Goal: Information Seeking & Learning: Learn about a topic

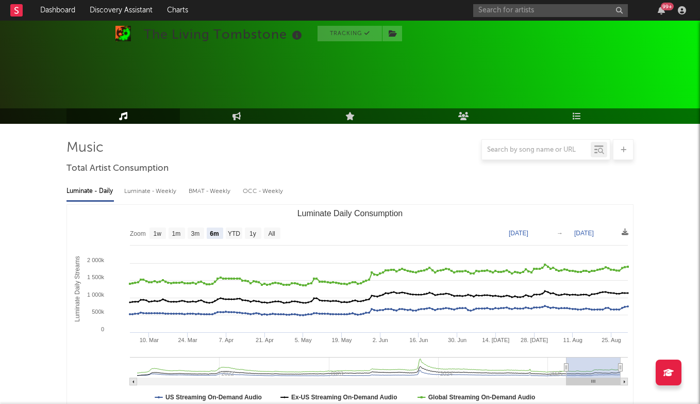
select select "6m"
select select "1w"
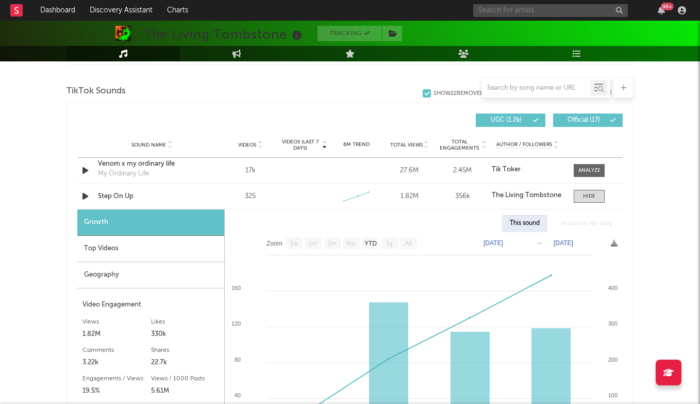
click at [543, 13] on input "text" at bounding box center [550, 10] width 155 height 13
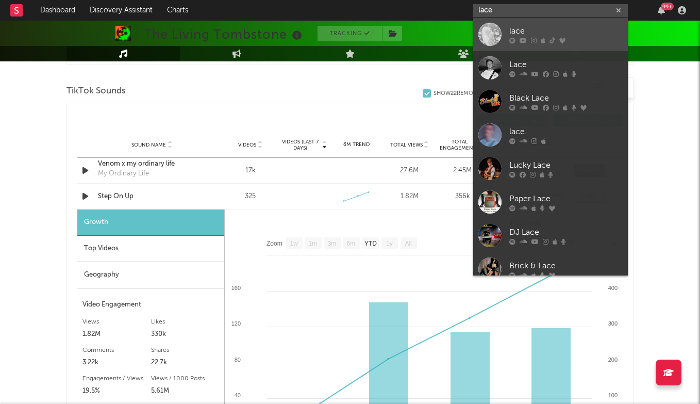
type input "lace"
click at [536, 25] on div "lace" at bounding box center [566, 31] width 113 height 12
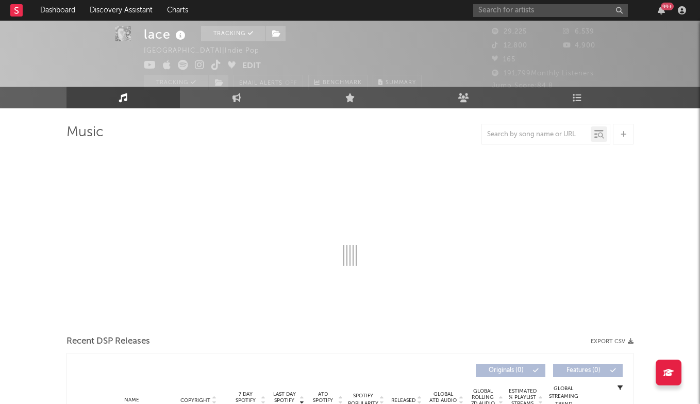
select select "6m"
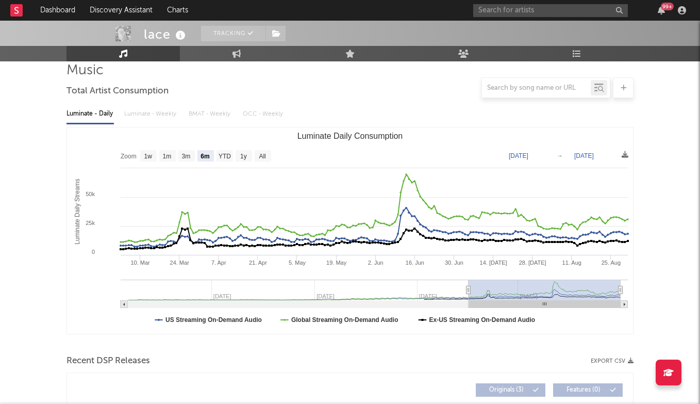
scroll to position [78, 0]
click at [534, 8] on input "text" at bounding box center [550, 10] width 155 height 13
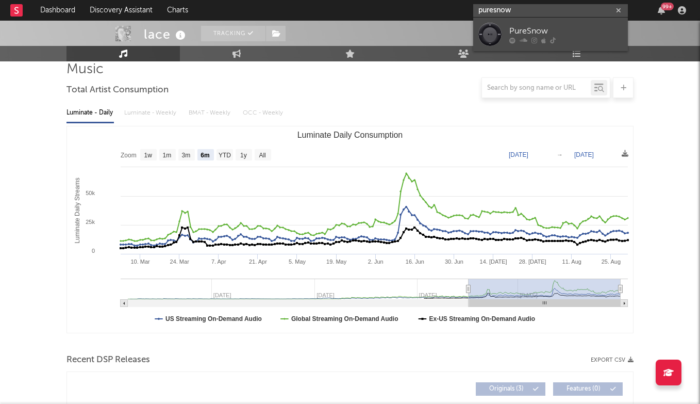
type input "puresnow"
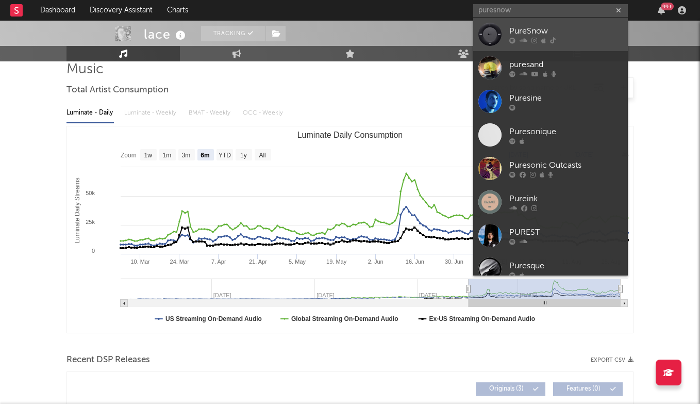
click at [539, 24] on link "PureSnow" at bounding box center [550, 35] width 155 height 34
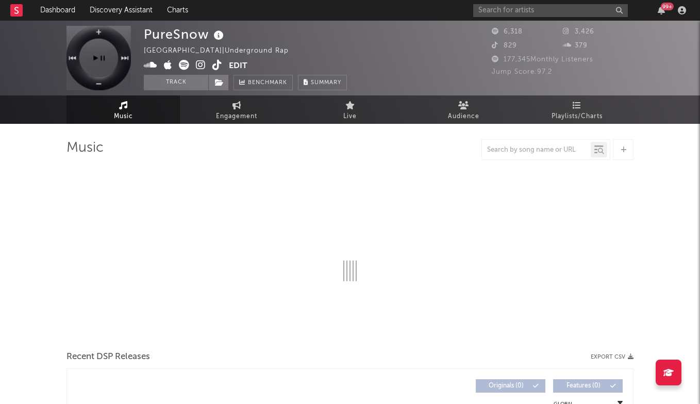
select select "1w"
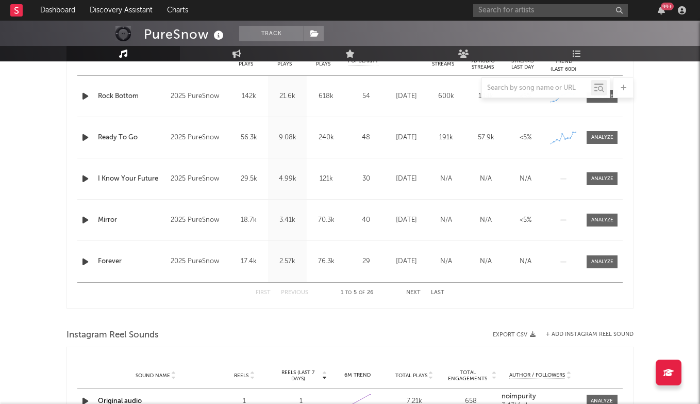
scroll to position [404, 0]
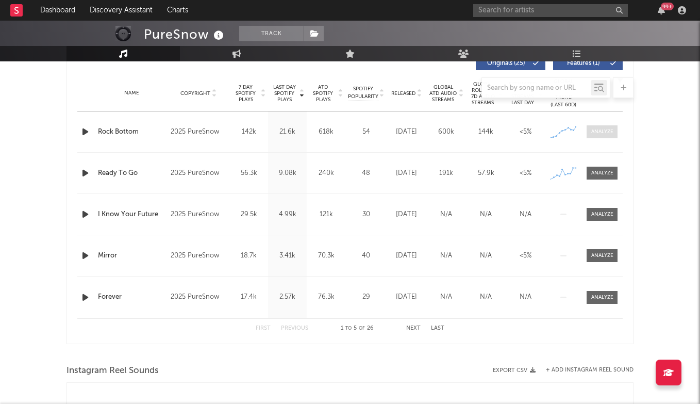
click at [615, 137] on span at bounding box center [602, 131] width 31 height 13
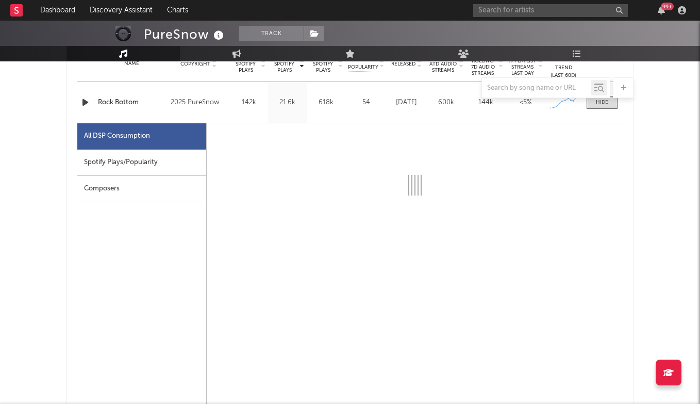
select select "1w"
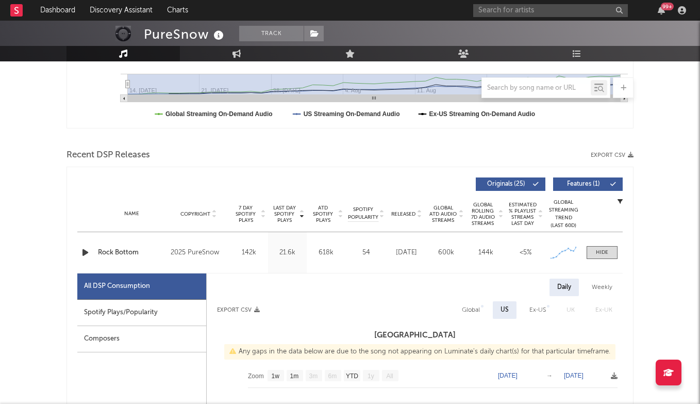
scroll to position [284, 0]
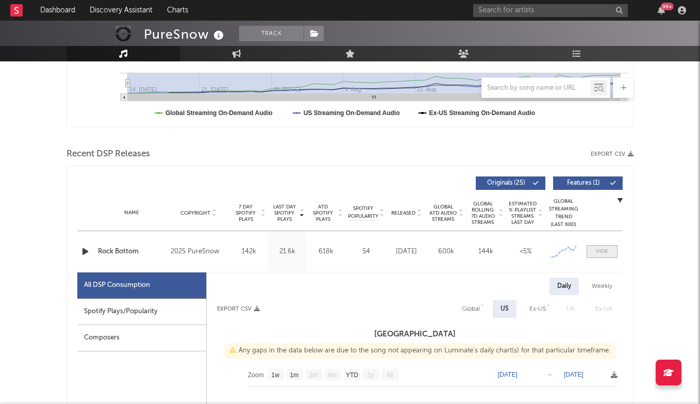
click at [594, 250] on span at bounding box center [602, 251] width 31 height 13
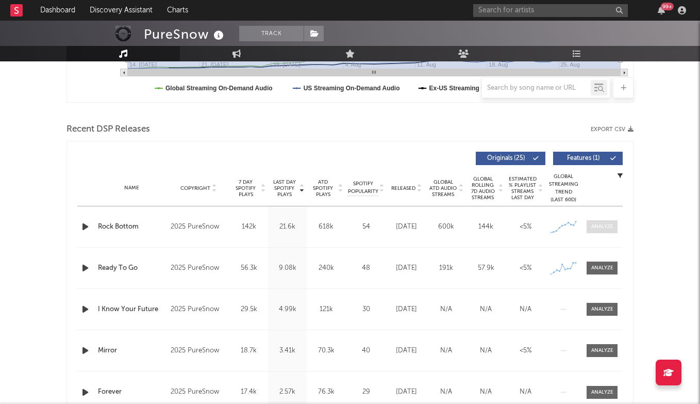
scroll to position [315, 0]
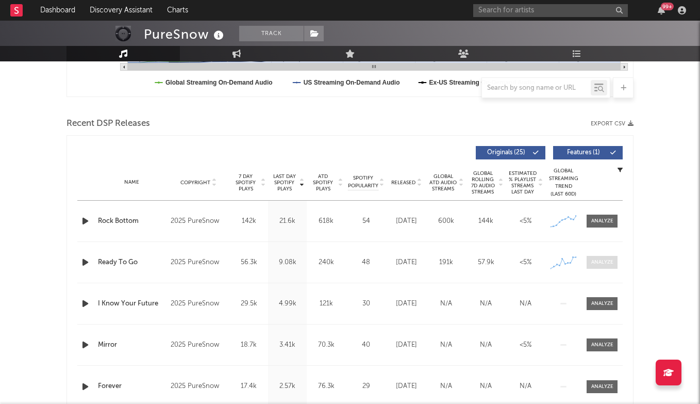
click at [600, 265] on div at bounding box center [603, 262] width 22 height 8
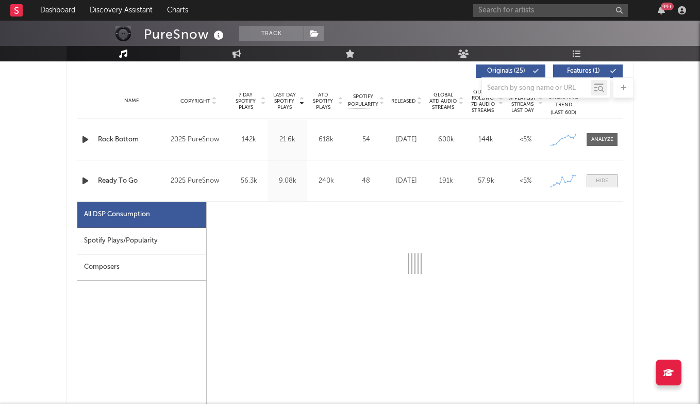
select select "1w"
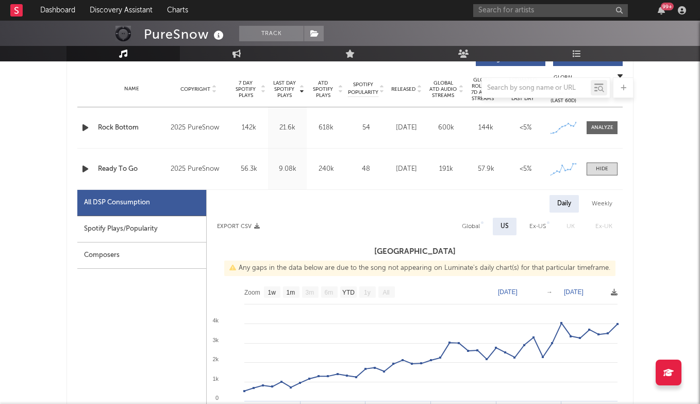
scroll to position [413, 0]
